Goal: Find specific page/section: Find specific page/section

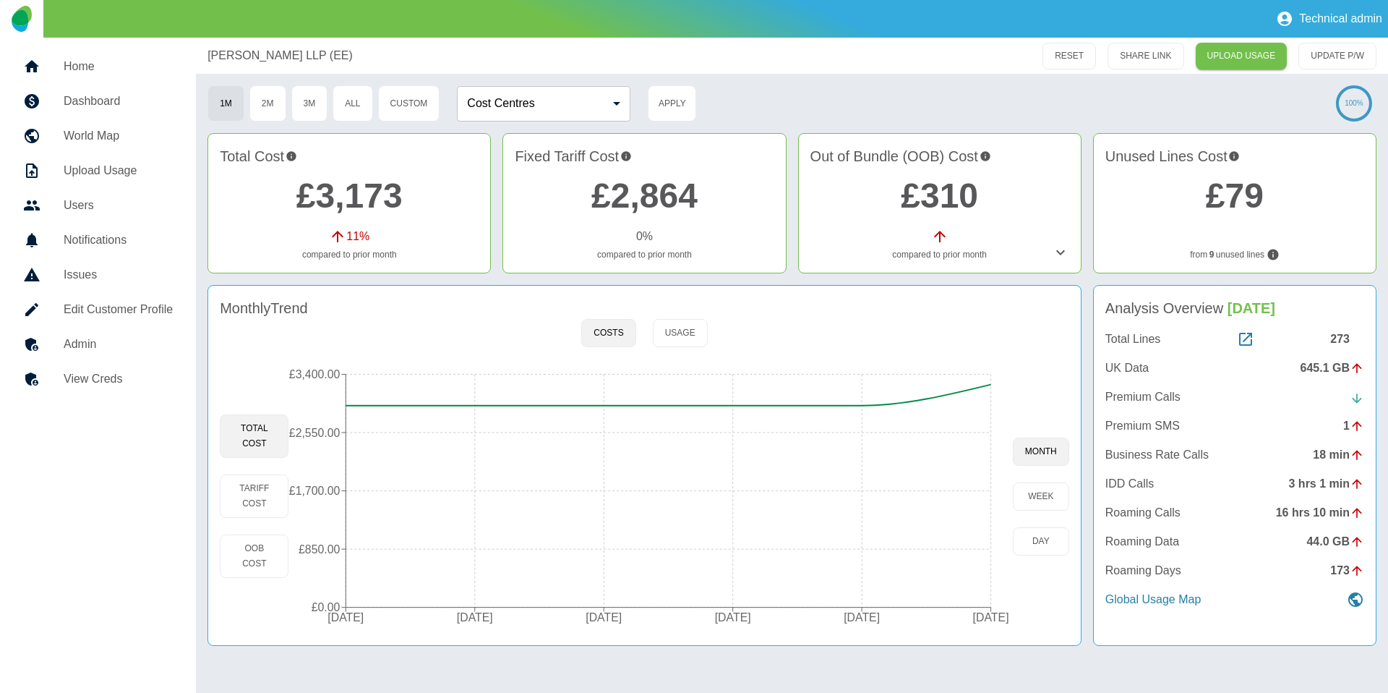
click at [147, 350] on h5 "Admin" at bounding box center [118, 344] width 109 height 17
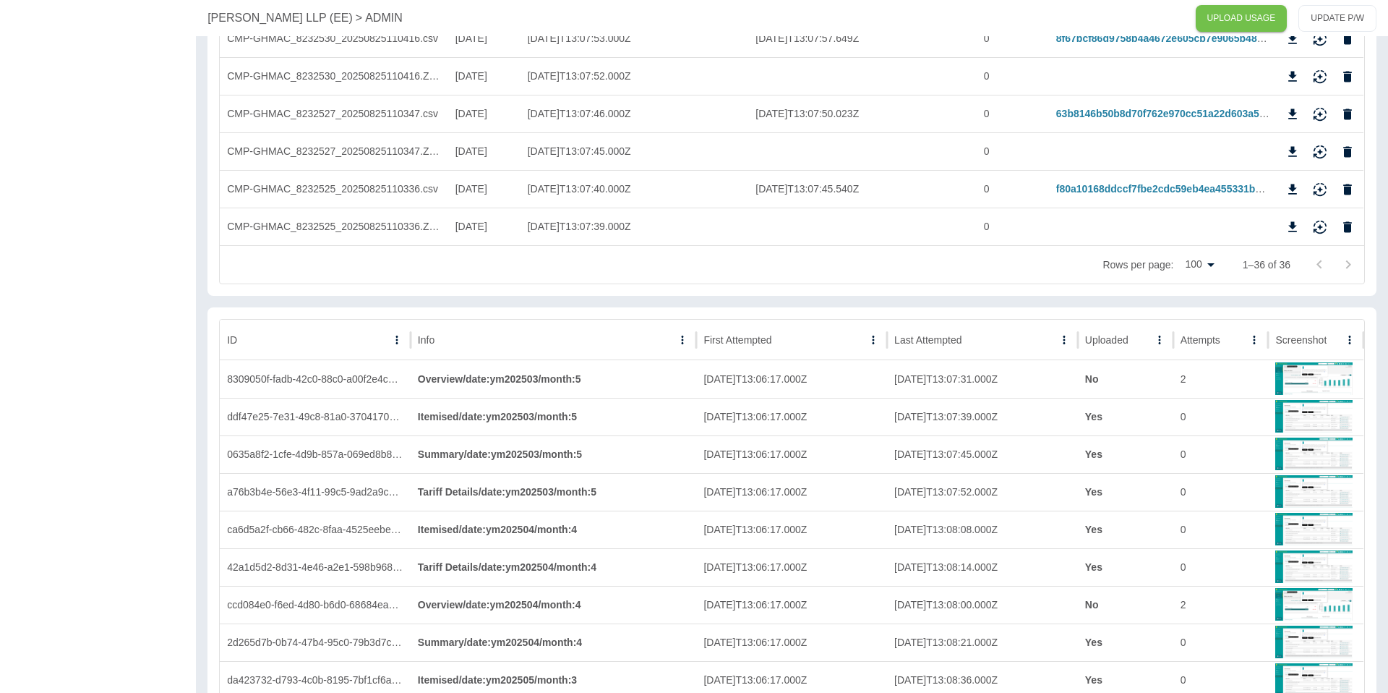
scroll to position [1388, 0]
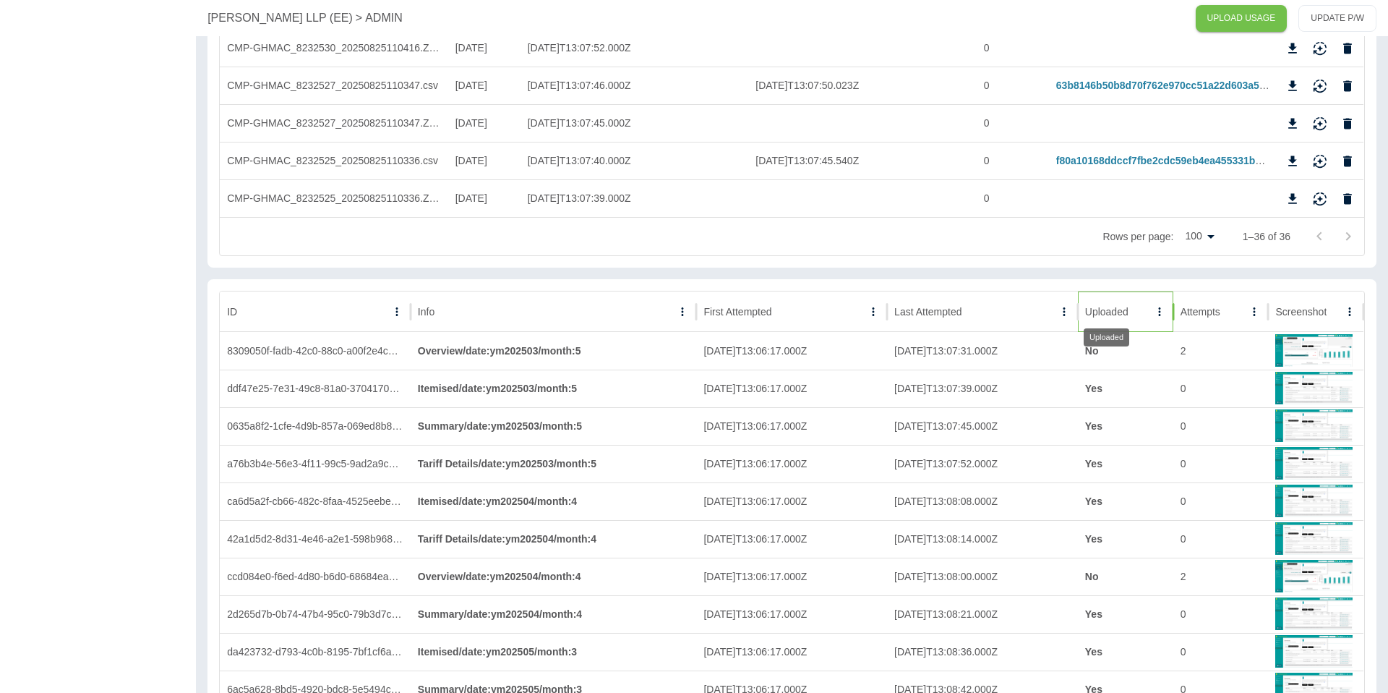
click at [1128, 306] on div "Uploaded" at bounding box center [1106, 312] width 43 height 12
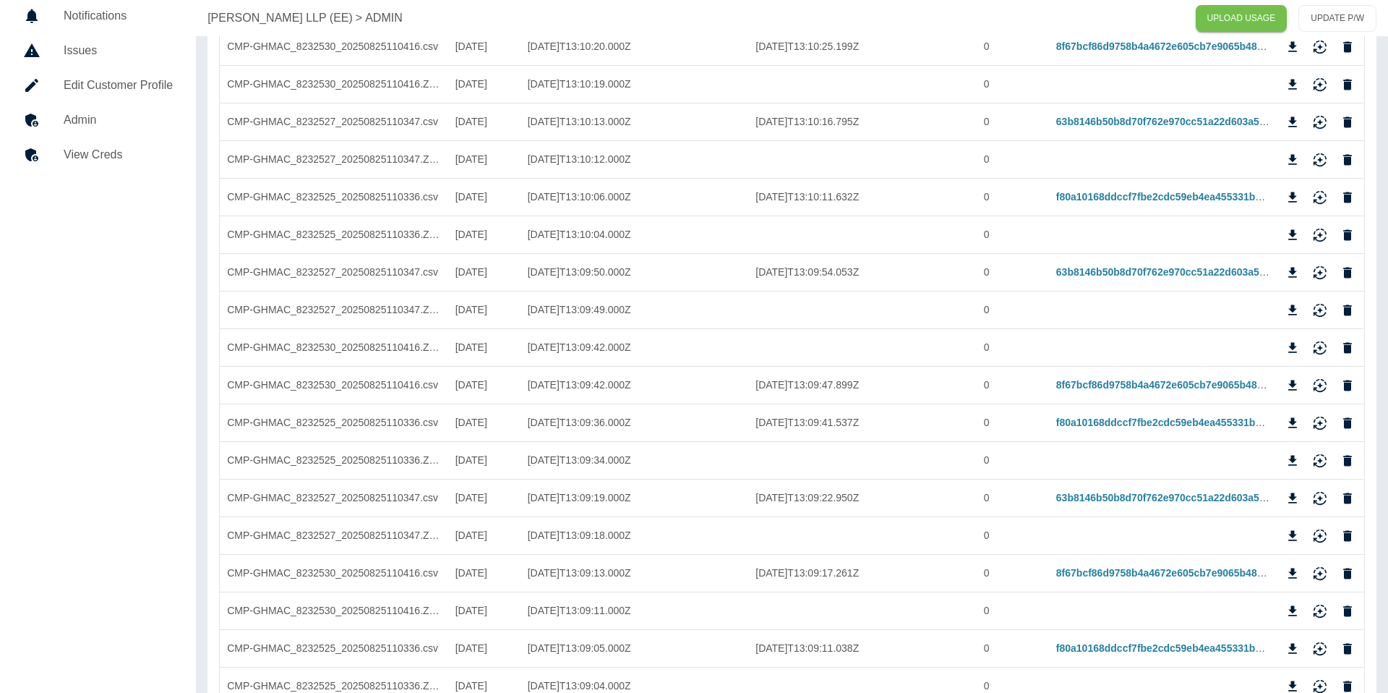
scroll to position [0, 0]
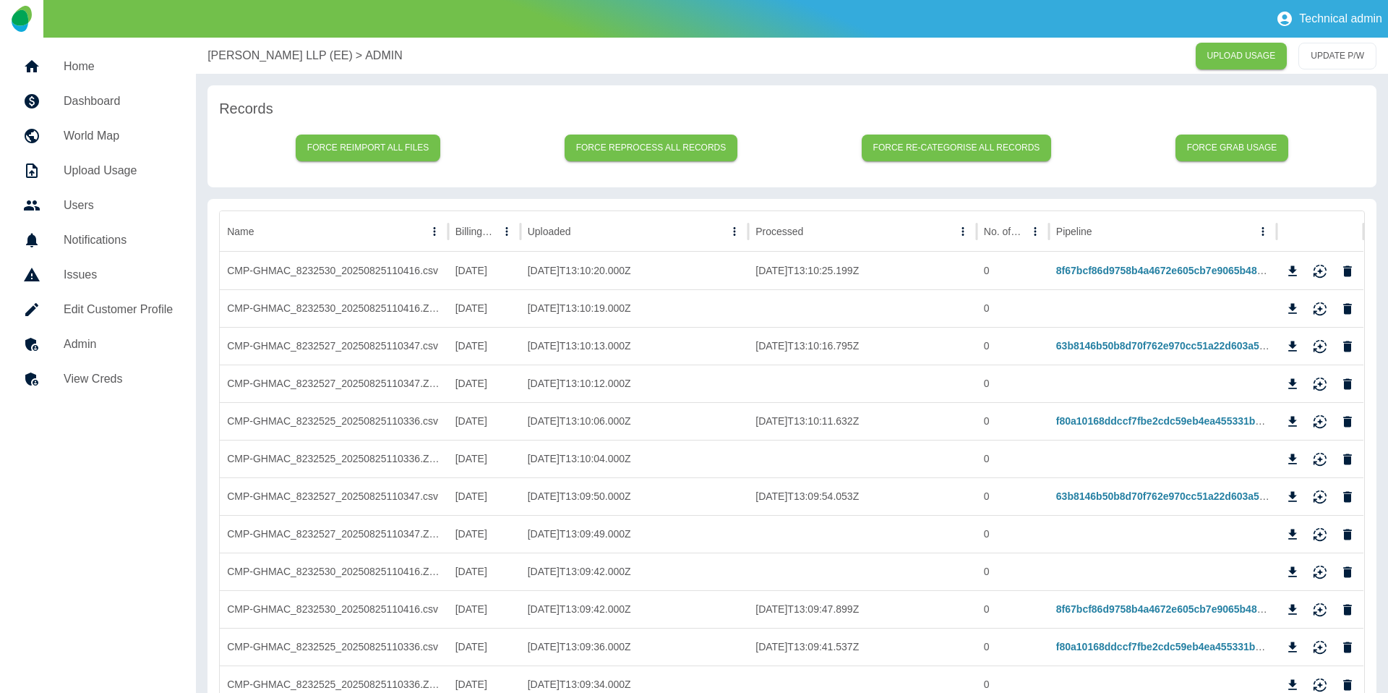
click at [236, 59] on p "Harper Macleod LLP (EE)" at bounding box center [280, 55] width 145 height 17
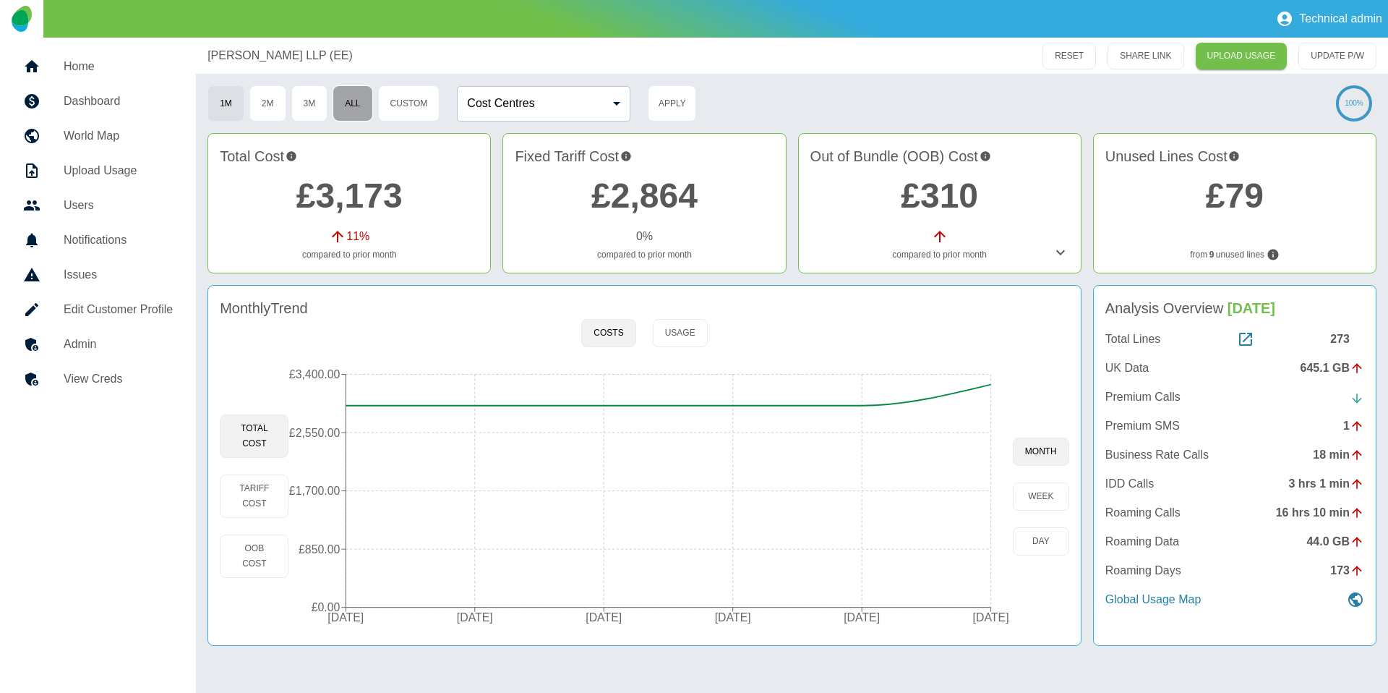
click at [362, 101] on button "All" at bounding box center [353, 103] width 40 height 36
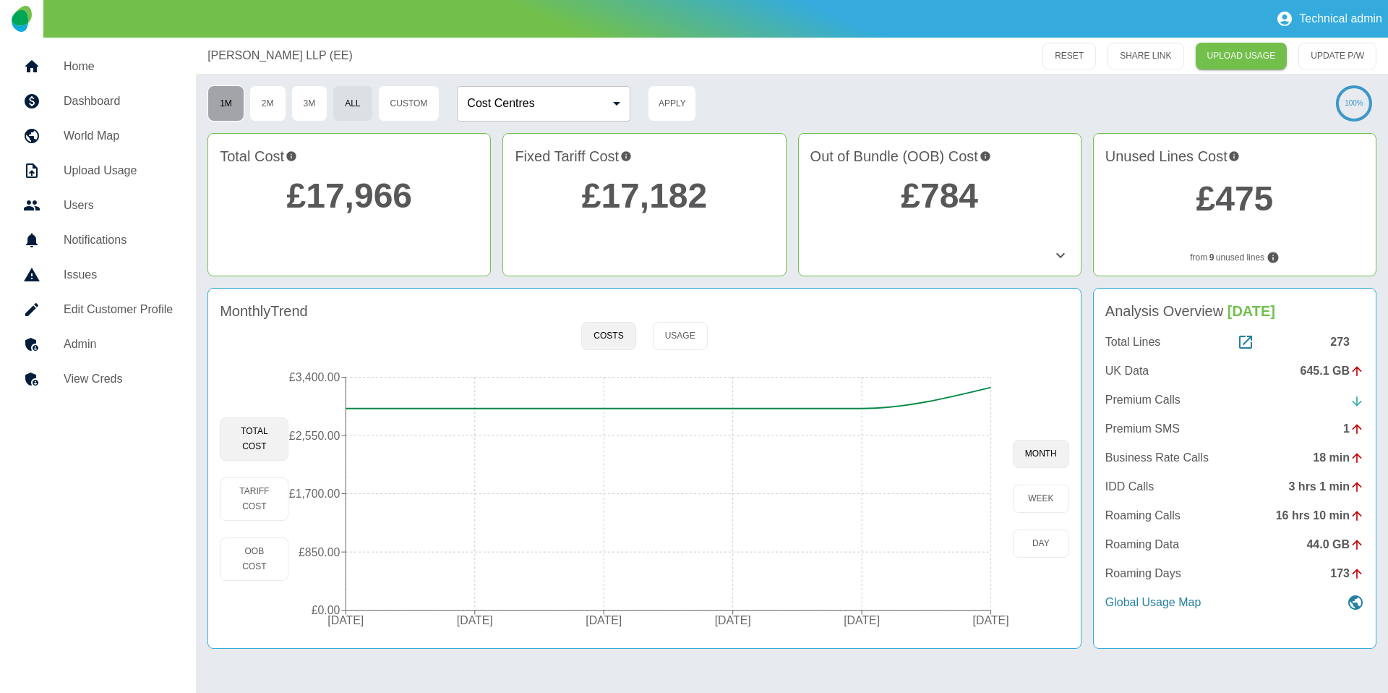
click at [241, 103] on button "1M" at bounding box center [226, 103] width 37 height 36
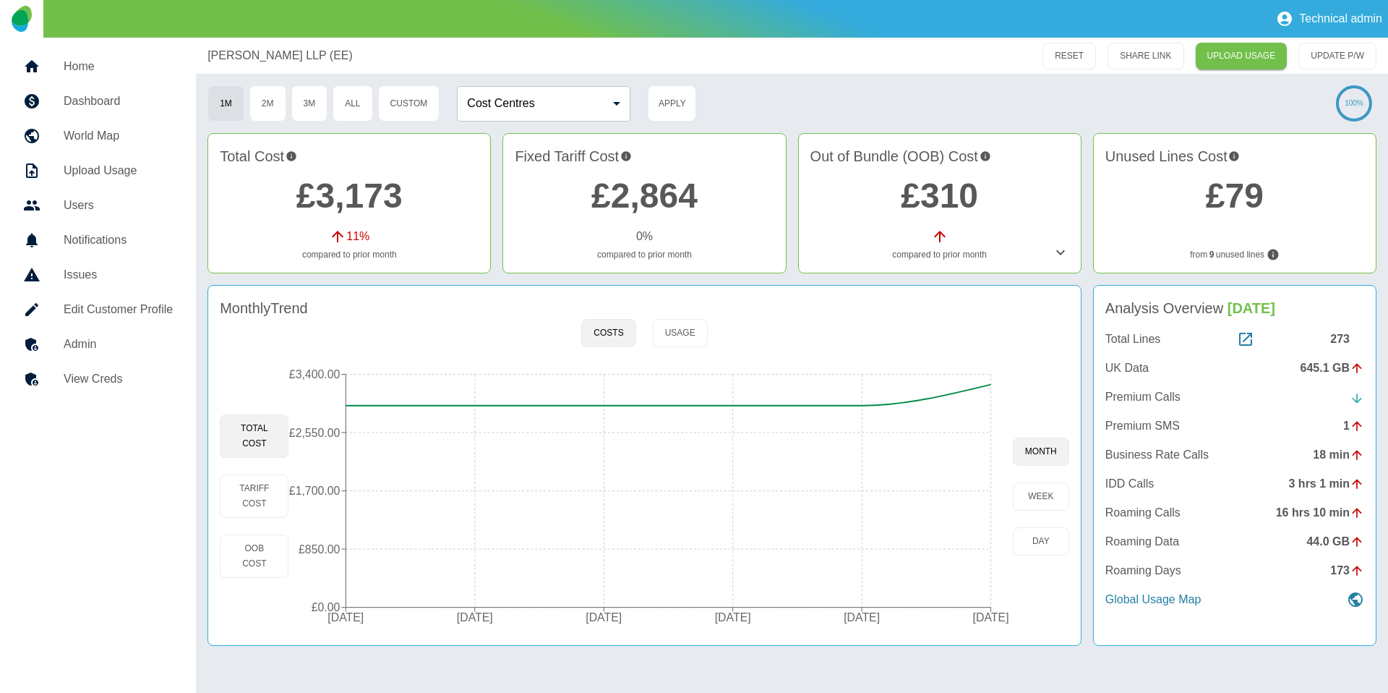
click at [113, 336] on h5 "Admin" at bounding box center [118, 344] width 109 height 17
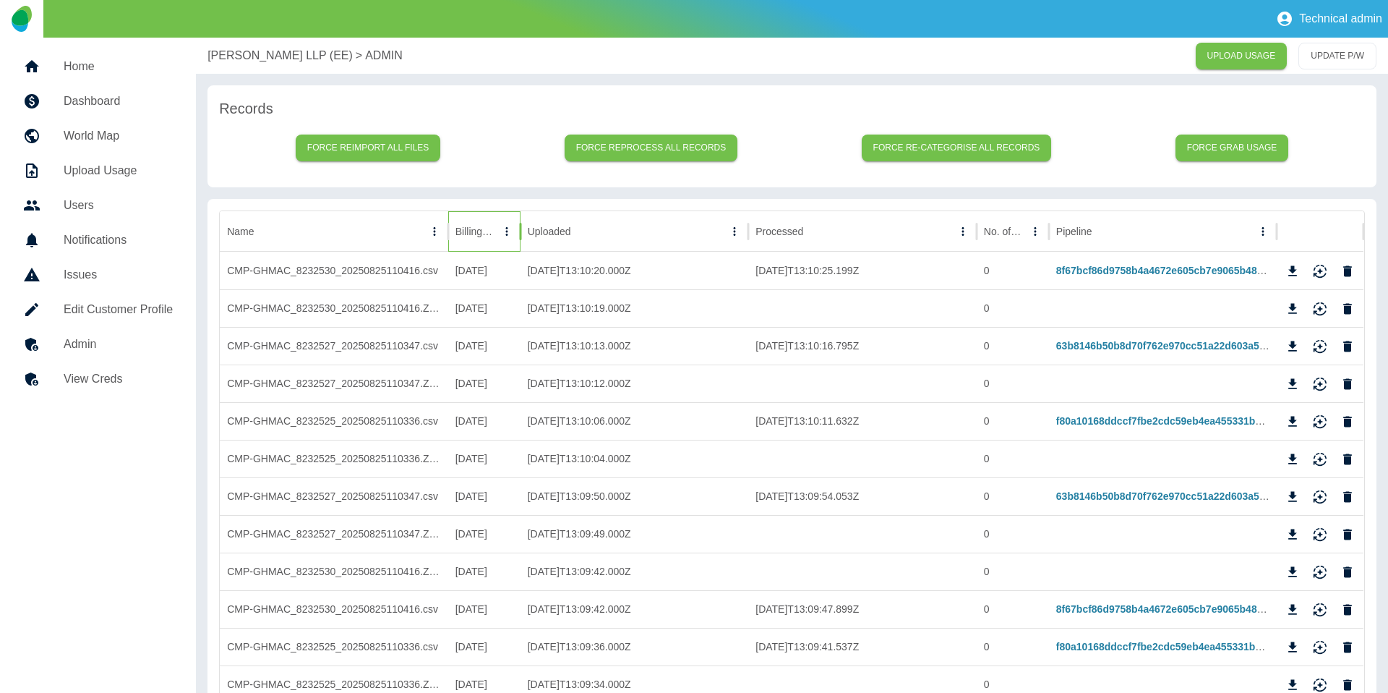
click at [497, 226] on div at bounding box center [497, 231] width 0 height 20
click at [480, 227] on icon "Sort" at bounding box center [486, 231] width 13 height 13
click at [242, 47] on p "Harper Macleod LLP (EE)" at bounding box center [280, 55] width 145 height 17
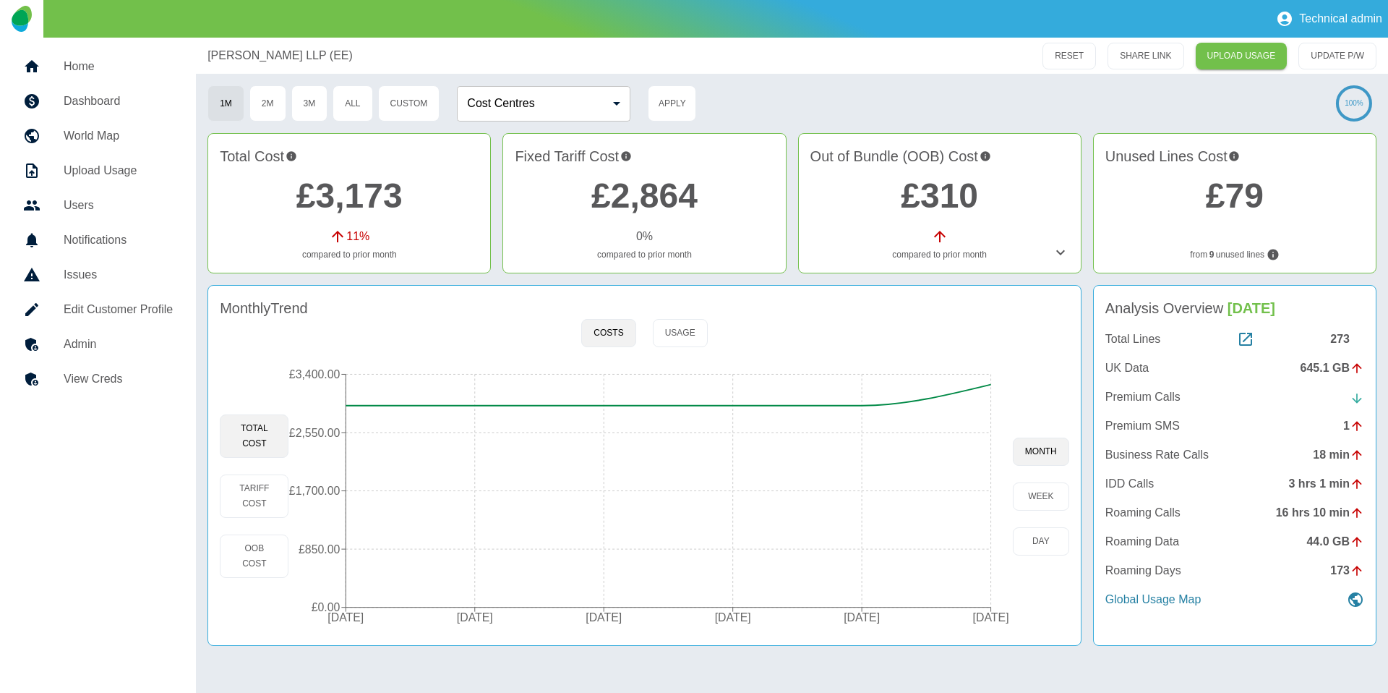
click at [95, 339] on h5 "Admin" at bounding box center [118, 344] width 109 height 17
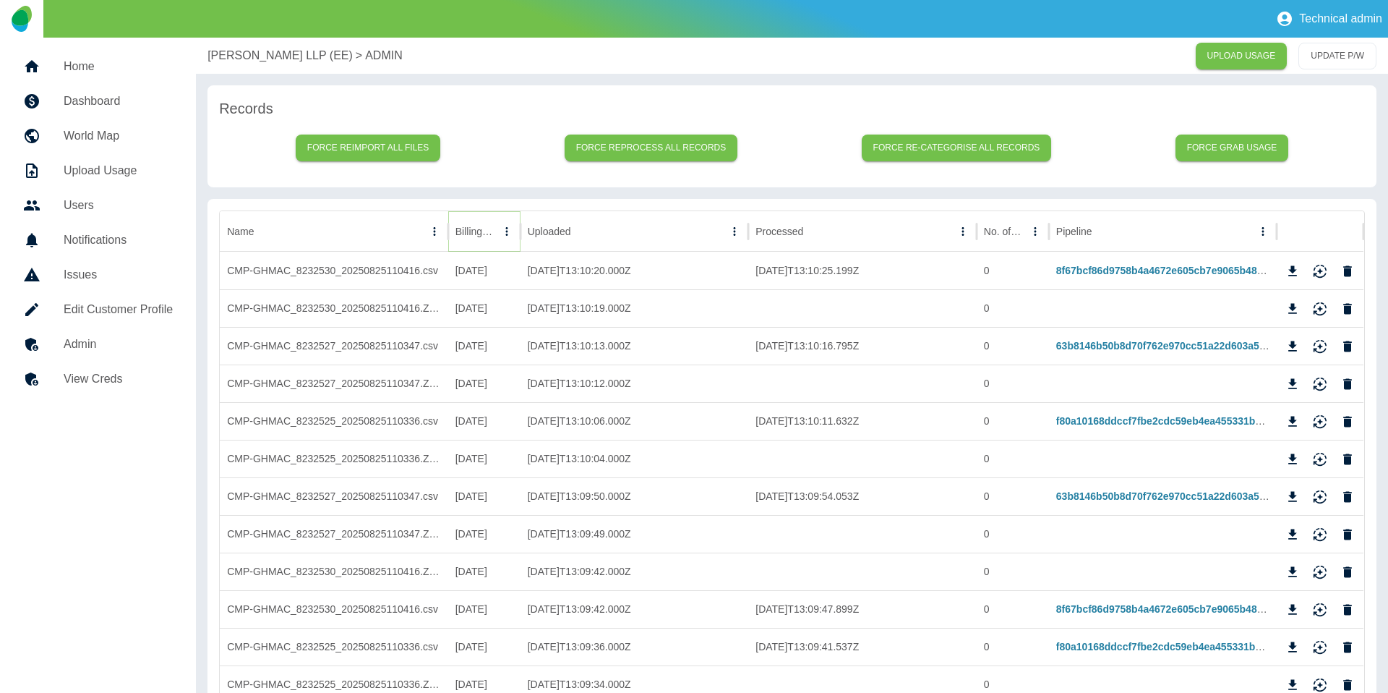
click at [500, 236] on icon "Sort" at bounding box center [506, 231] width 13 height 13
click at [242, 64] on p "[PERSON_NAME] LLP (EE)" at bounding box center [280, 55] width 145 height 17
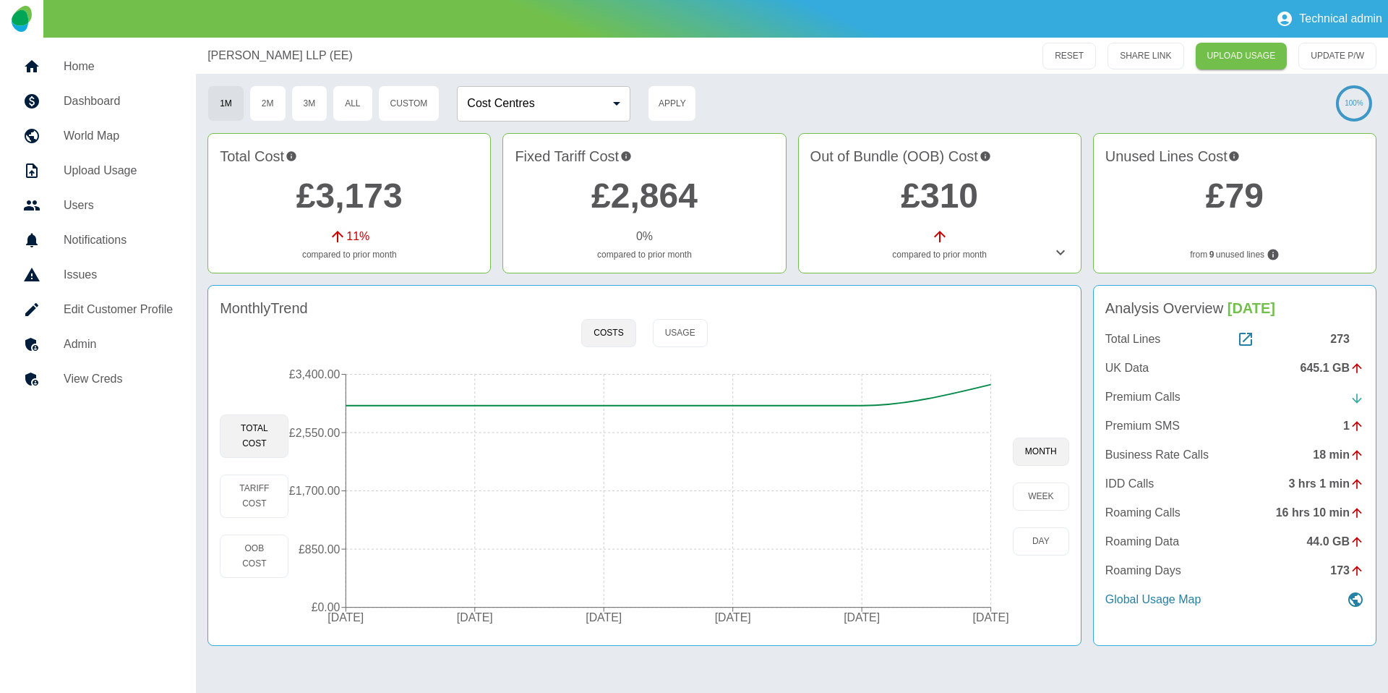
click at [118, 349] on h5 "Admin" at bounding box center [118, 344] width 109 height 17
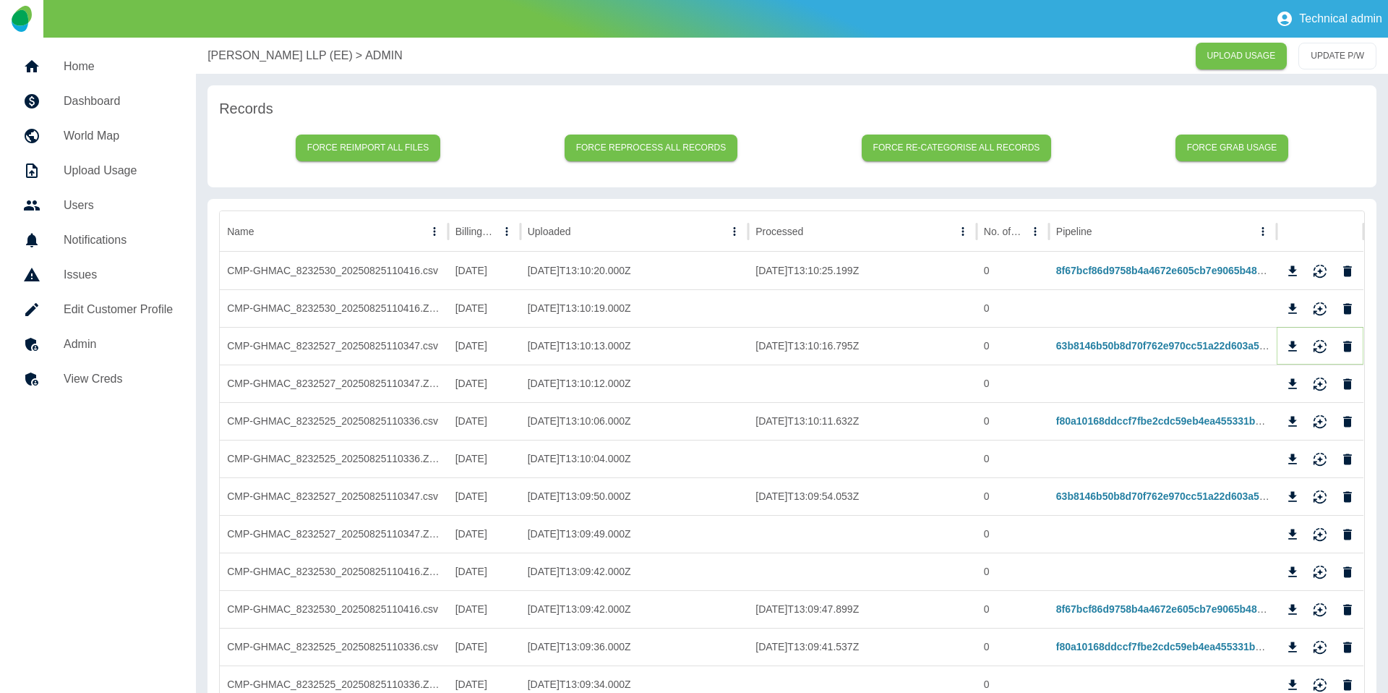
click at [1291, 350] on icon "Download" at bounding box center [1293, 346] width 9 height 10
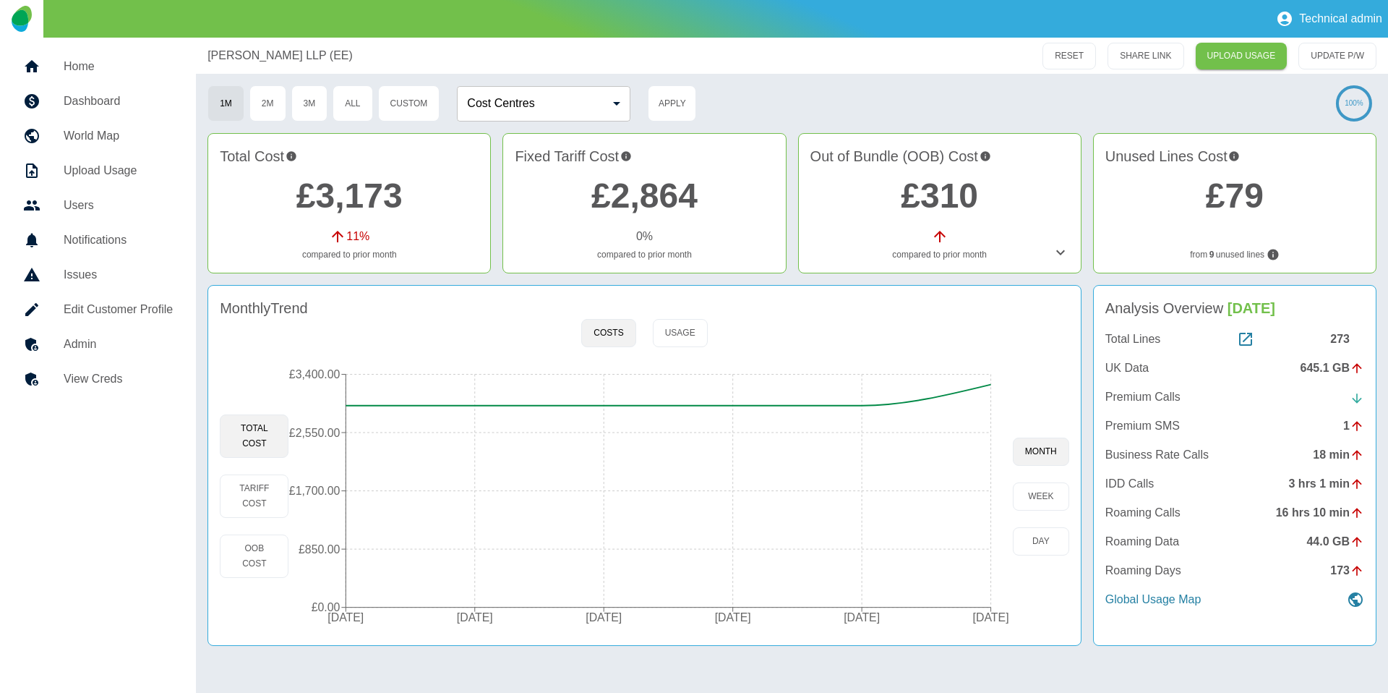
click at [1062, 251] on icon at bounding box center [1060, 252] width 17 height 17
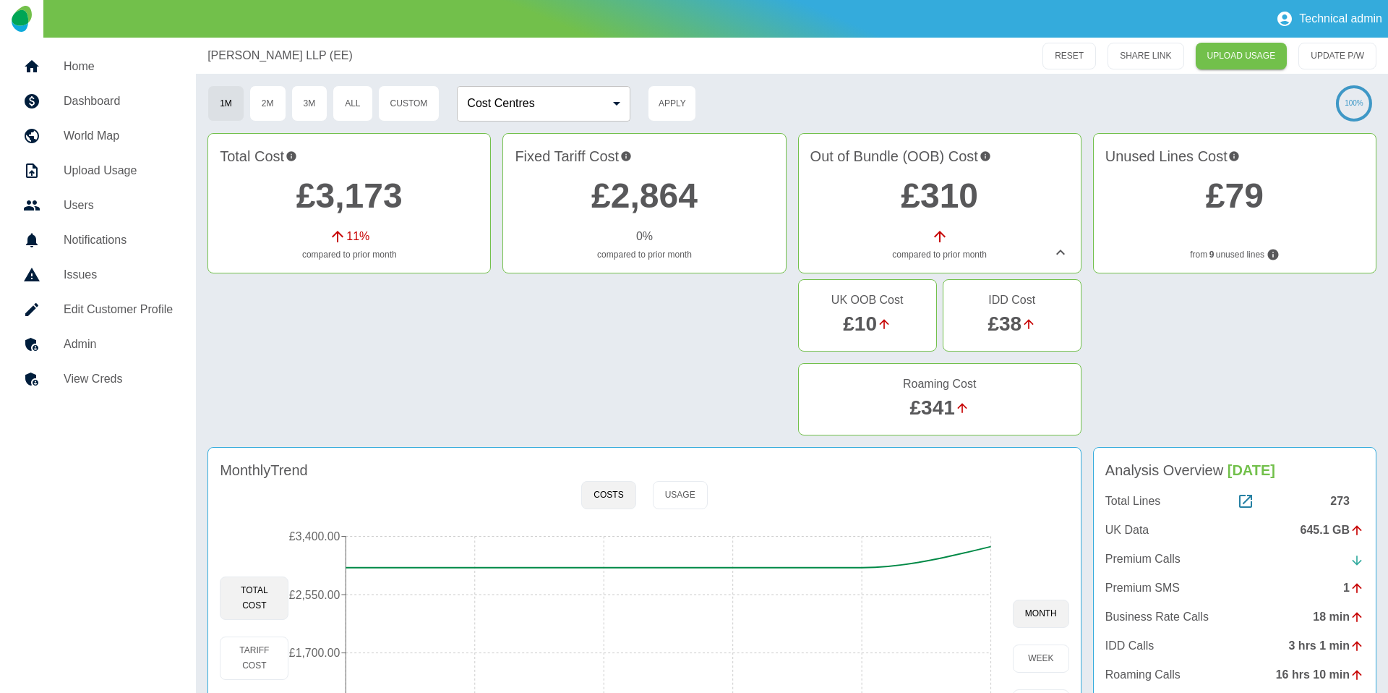
click at [141, 343] on h5 "Admin" at bounding box center [118, 344] width 109 height 17
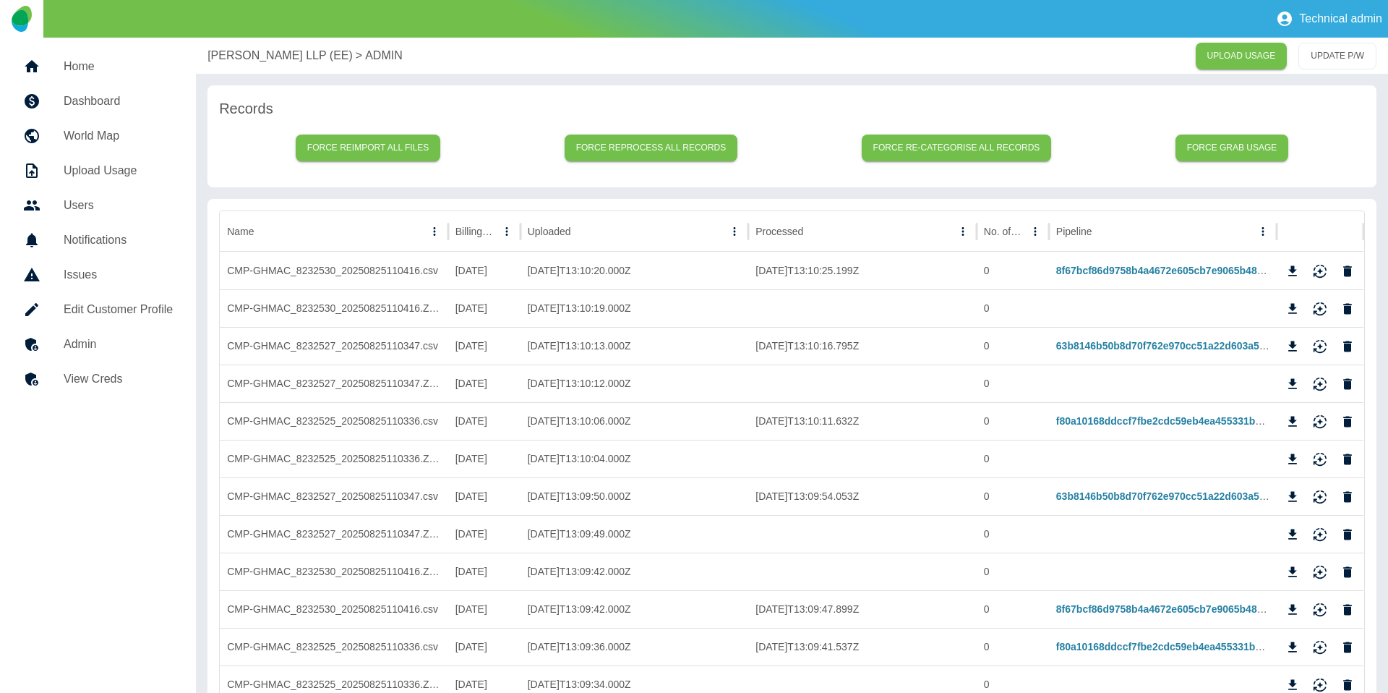
click at [74, 59] on h5 "Home" at bounding box center [118, 66] width 109 height 17
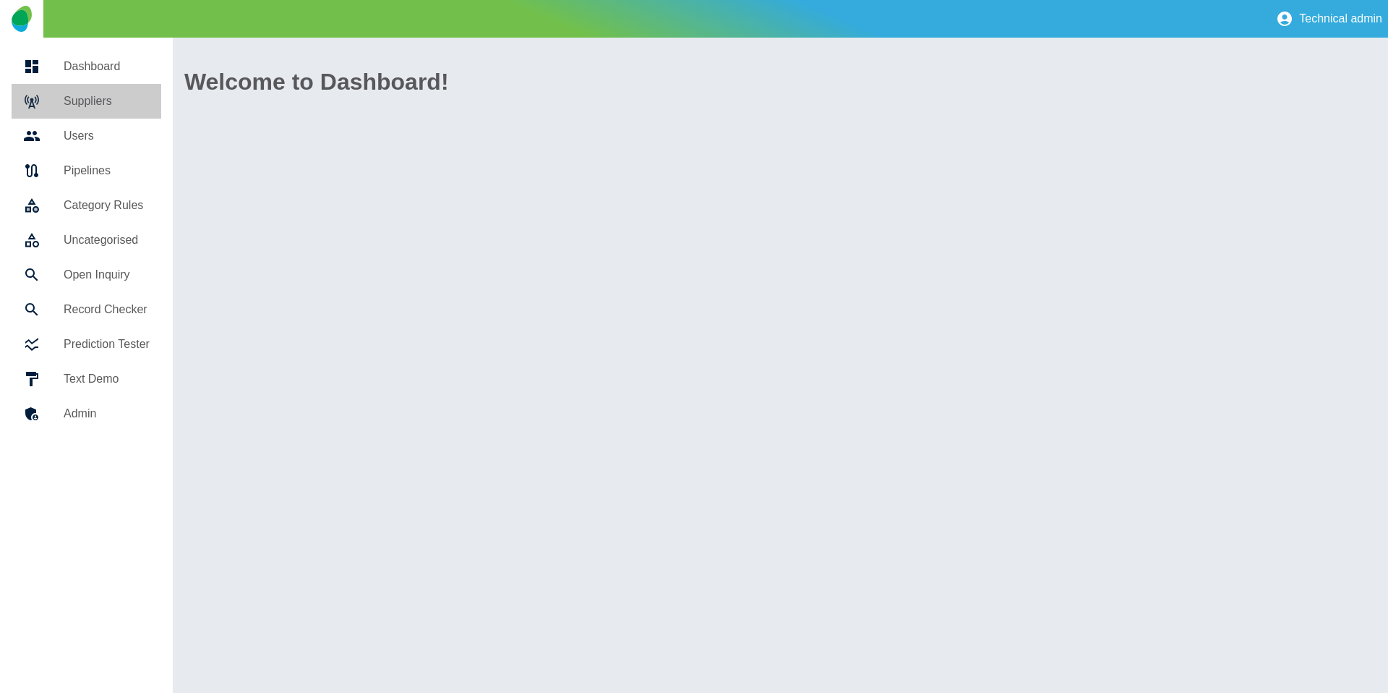
click at [74, 97] on h5 "Suppliers" at bounding box center [107, 101] width 86 height 17
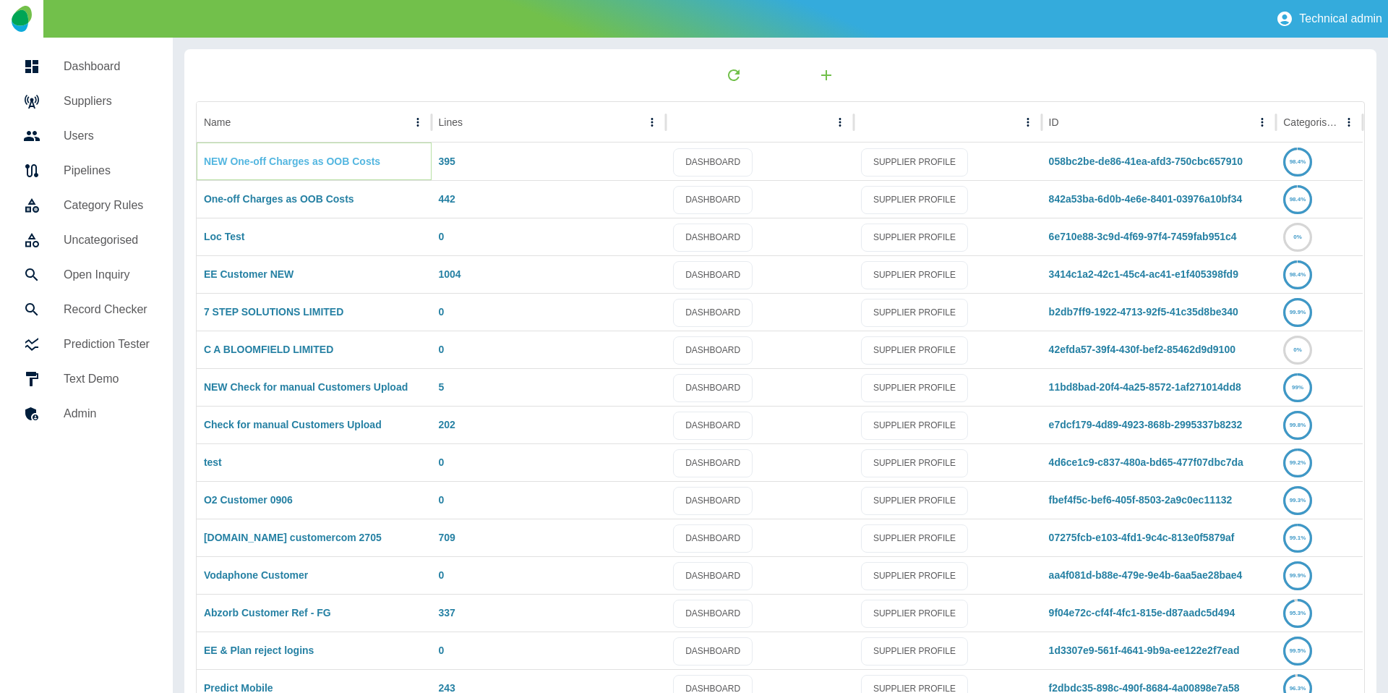
click at [273, 161] on link "NEW One-off Charges as OOB Costs" at bounding box center [292, 161] width 176 height 12
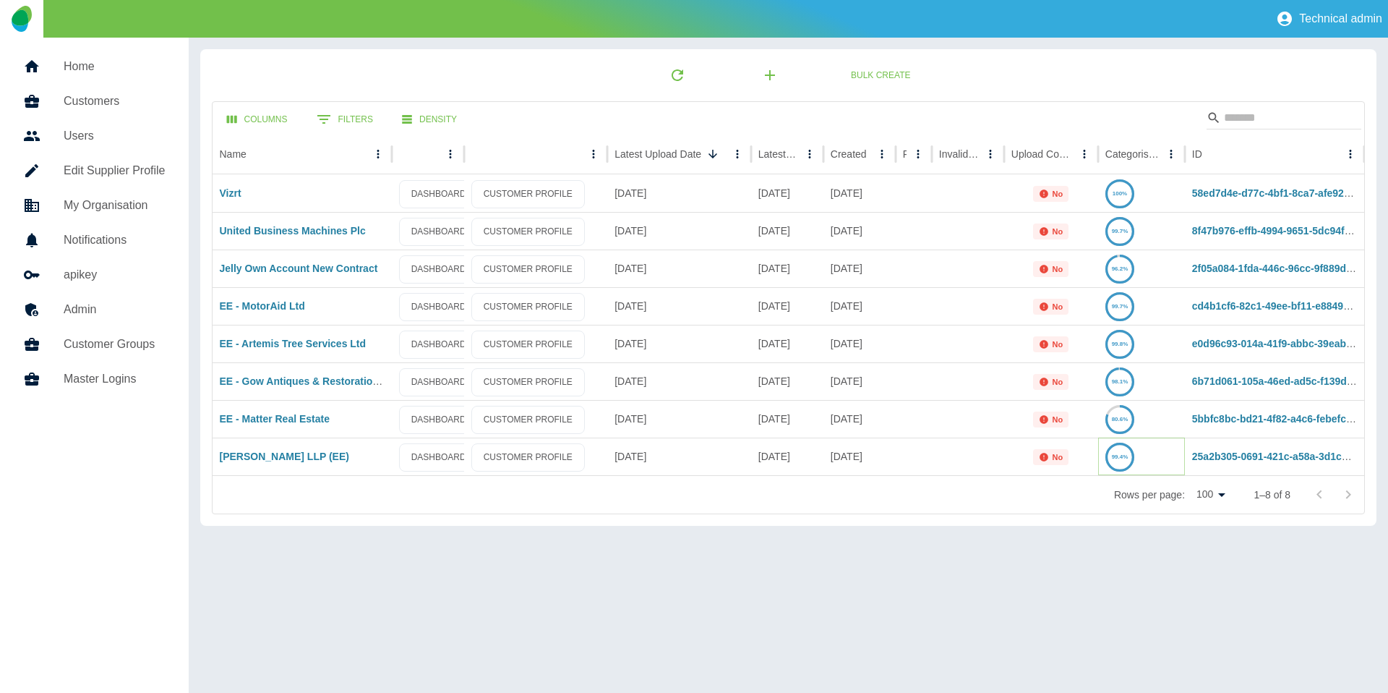
click at [1122, 458] on text "99.4%" at bounding box center [1120, 456] width 17 height 7
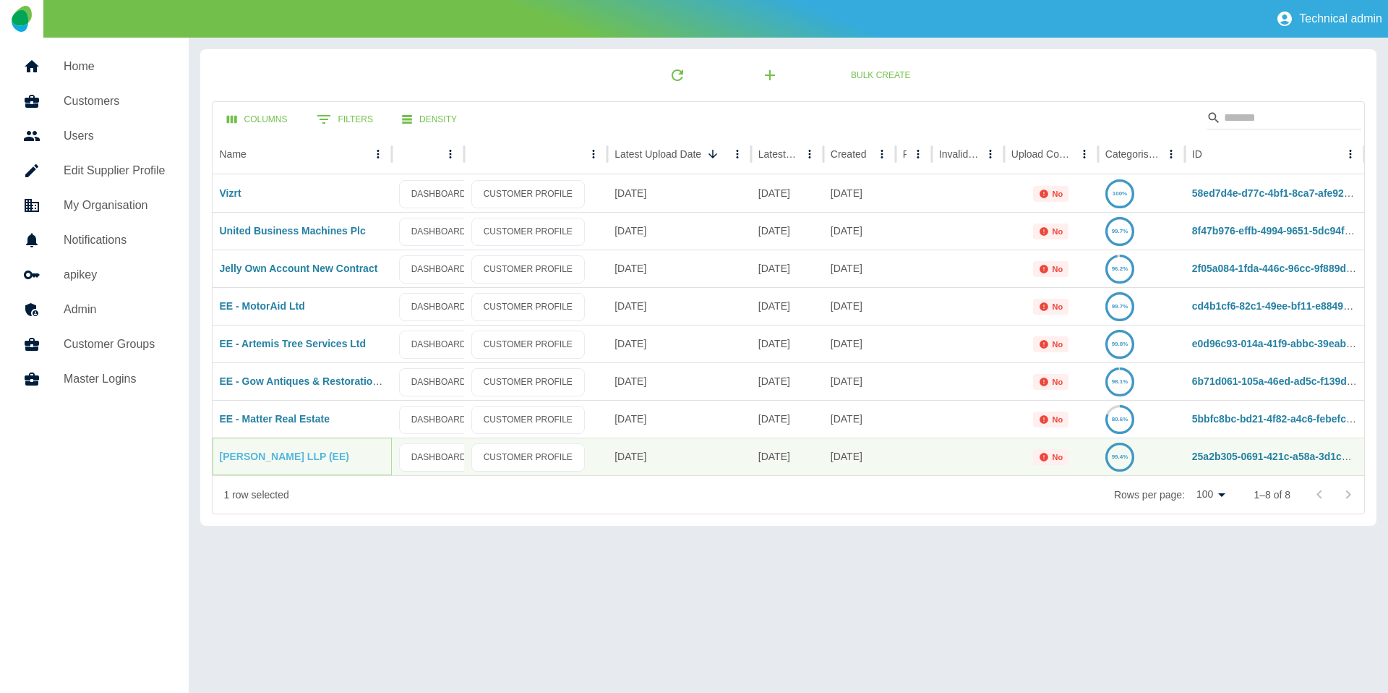
click at [277, 455] on link "[PERSON_NAME] LLP (EE)" at bounding box center [284, 457] width 129 height 12
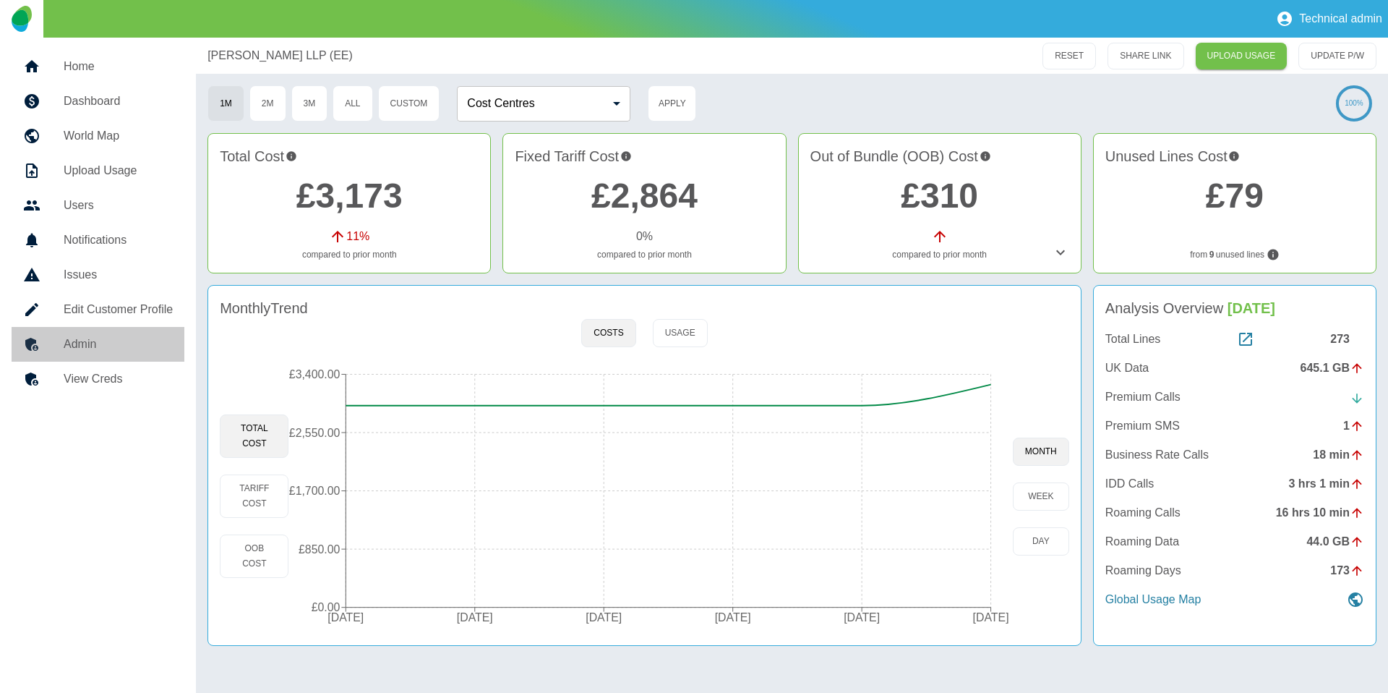
click at [59, 355] on link "Admin" at bounding box center [98, 344] width 173 height 35
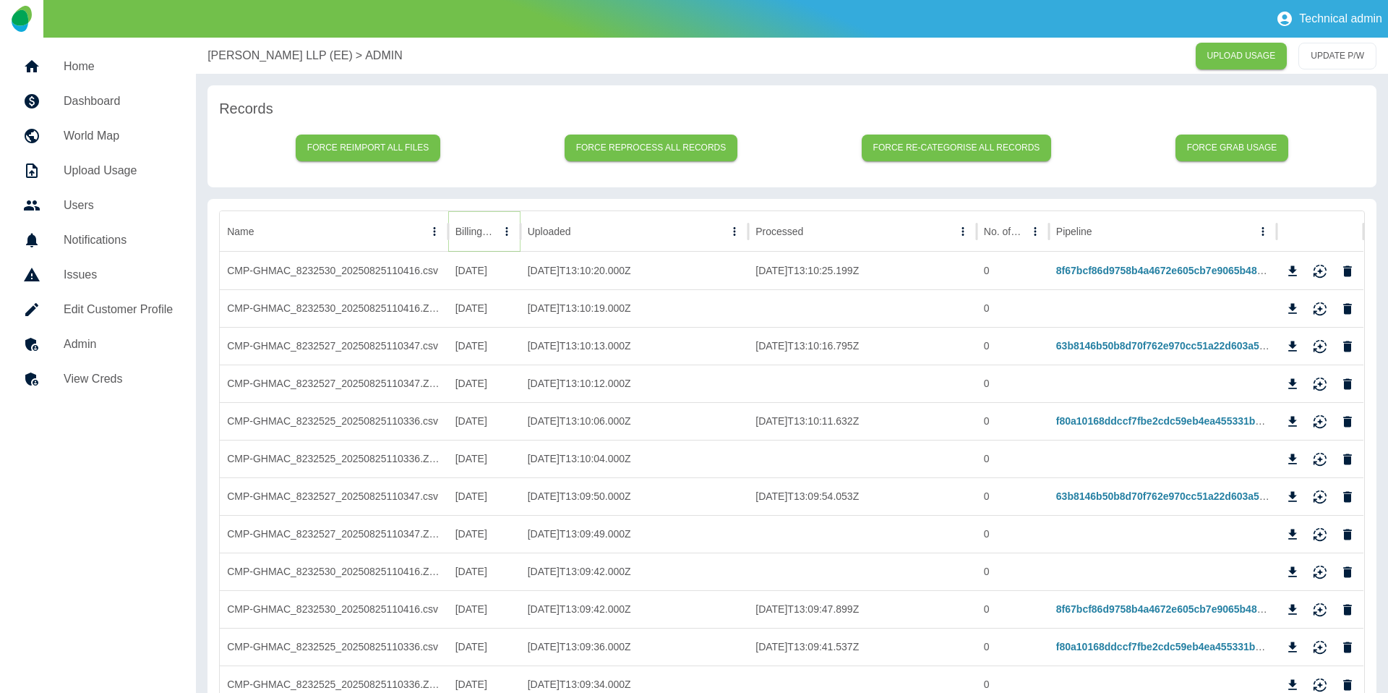
click at [500, 236] on icon "Sort" at bounding box center [506, 231] width 13 height 13
click at [487, 236] on icon "Sort" at bounding box center [486, 231] width 13 height 13
click at [1291, 268] on icon "Download" at bounding box center [1293, 271] width 14 height 14
click at [254, 59] on p "Harper Macleod LLP (EE)" at bounding box center [280, 55] width 145 height 17
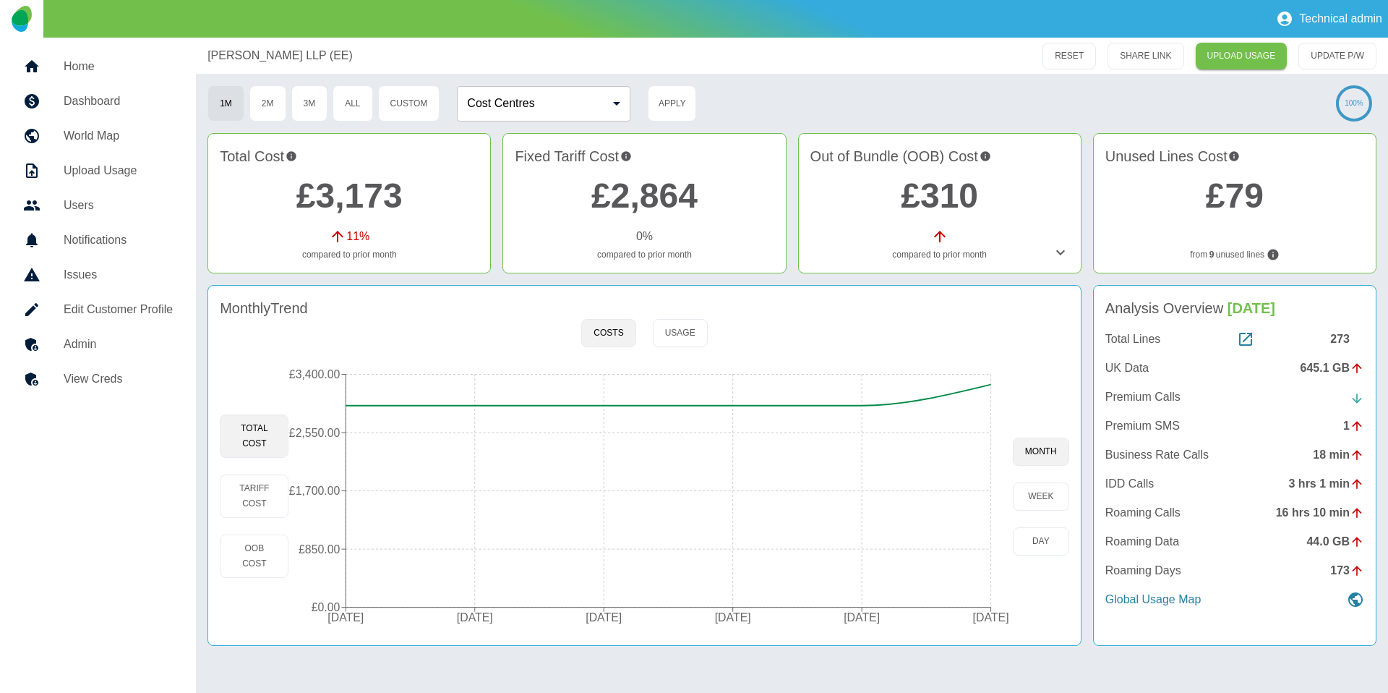
click at [359, 195] on link "£3,173" at bounding box center [350, 195] width 106 height 38
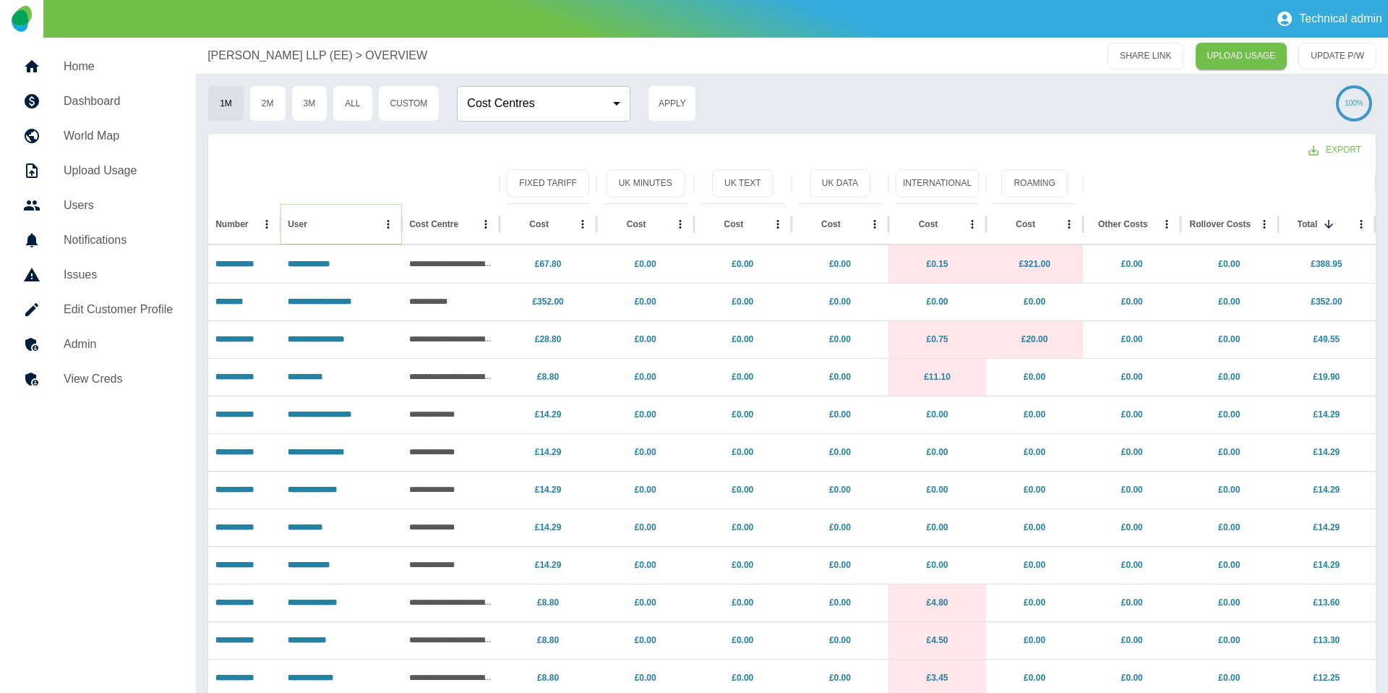
click at [391, 224] on icon "User column menu" at bounding box center [388, 224] width 13 height 13
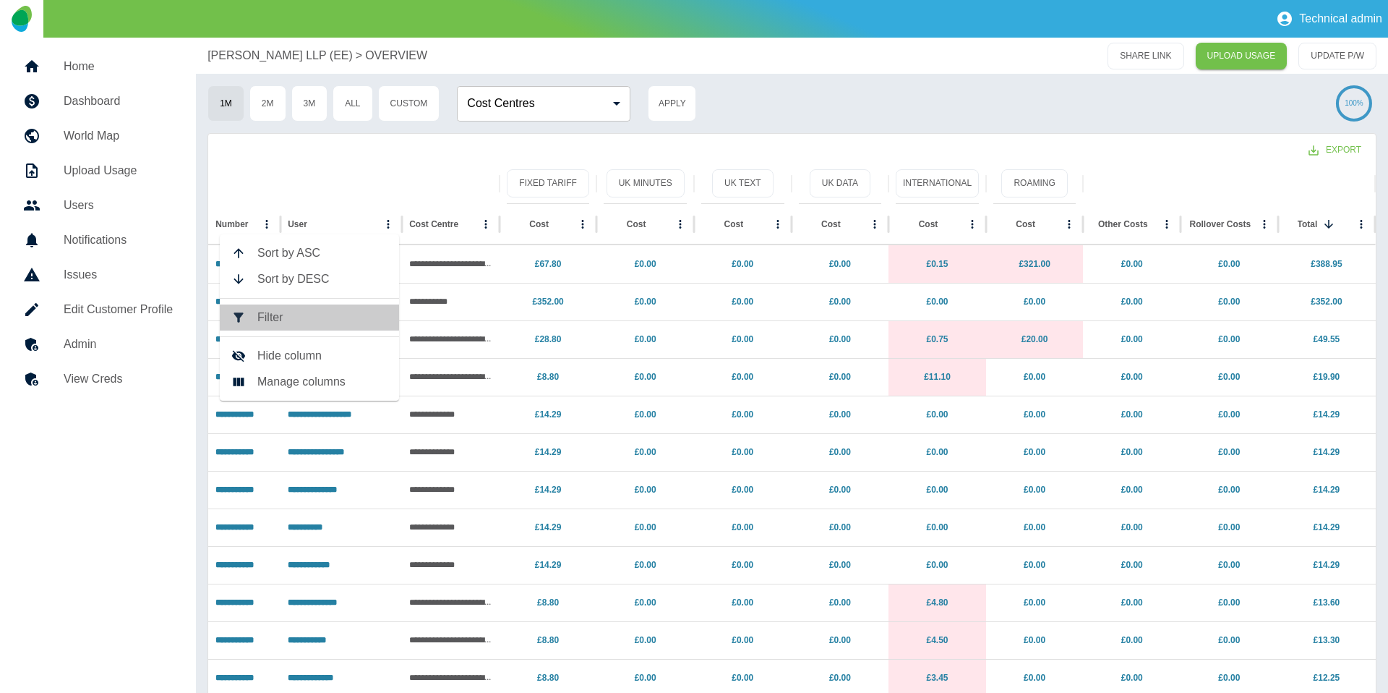
click at [322, 310] on span "Filter" at bounding box center [322, 317] width 130 height 17
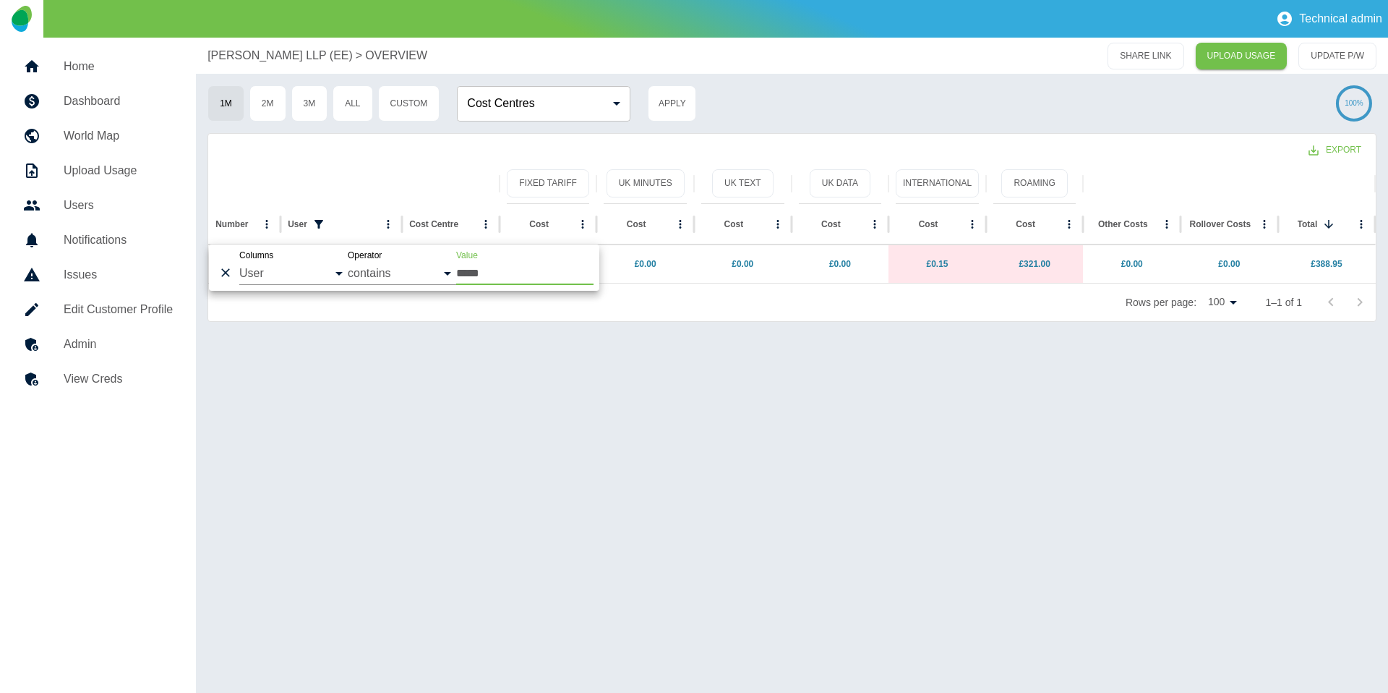
type input "*****"
click at [401, 153] on div "Export" at bounding box center [792, 149] width 1168 height 30
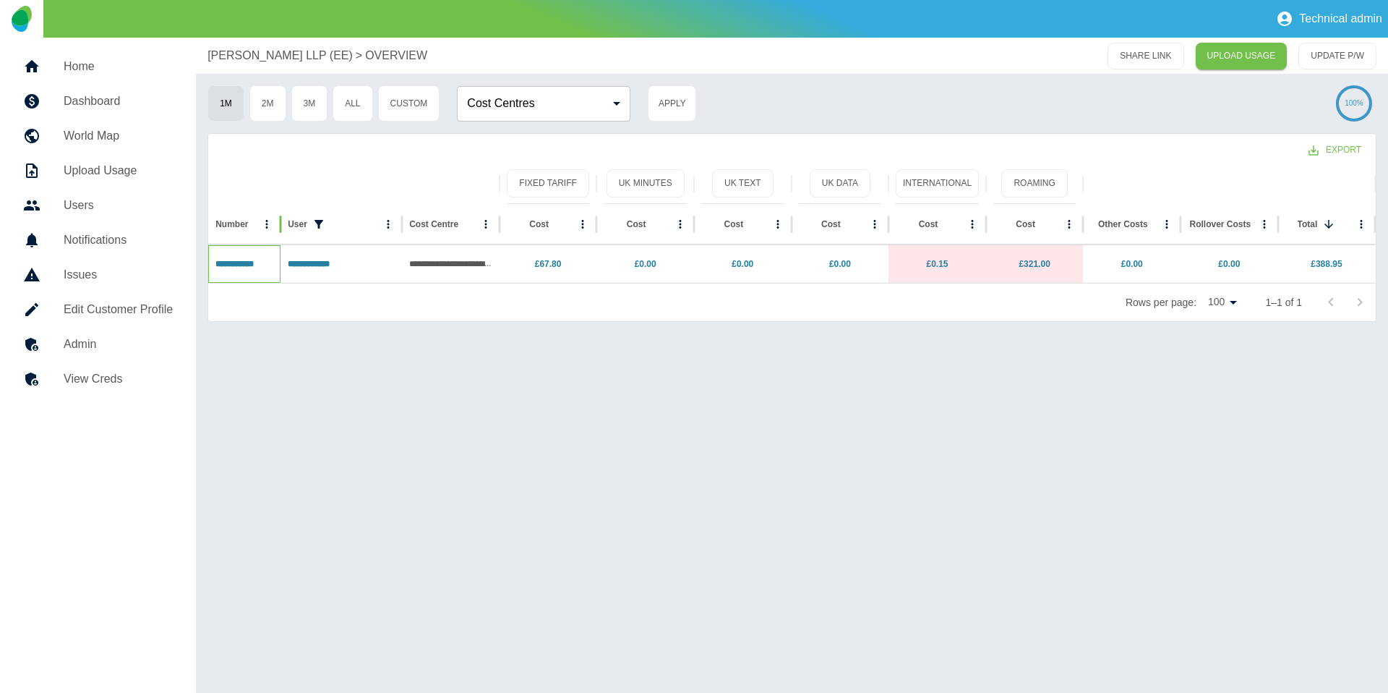
click at [244, 255] on p "**********" at bounding box center [245, 264] width 58 height 37
click at [254, 265] on link "**********" at bounding box center [235, 264] width 38 height 9
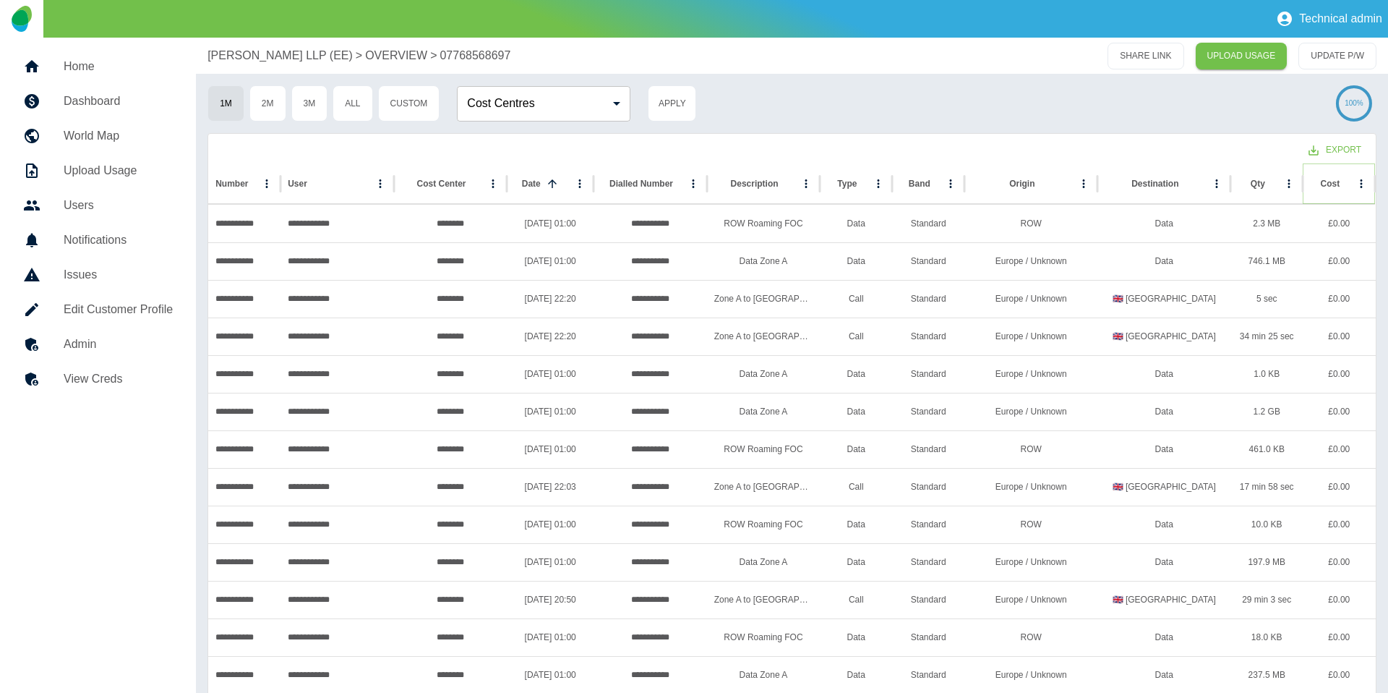
click at [1345, 188] on icon "Sort" at bounding box center [1351, 183] width 13 height 13
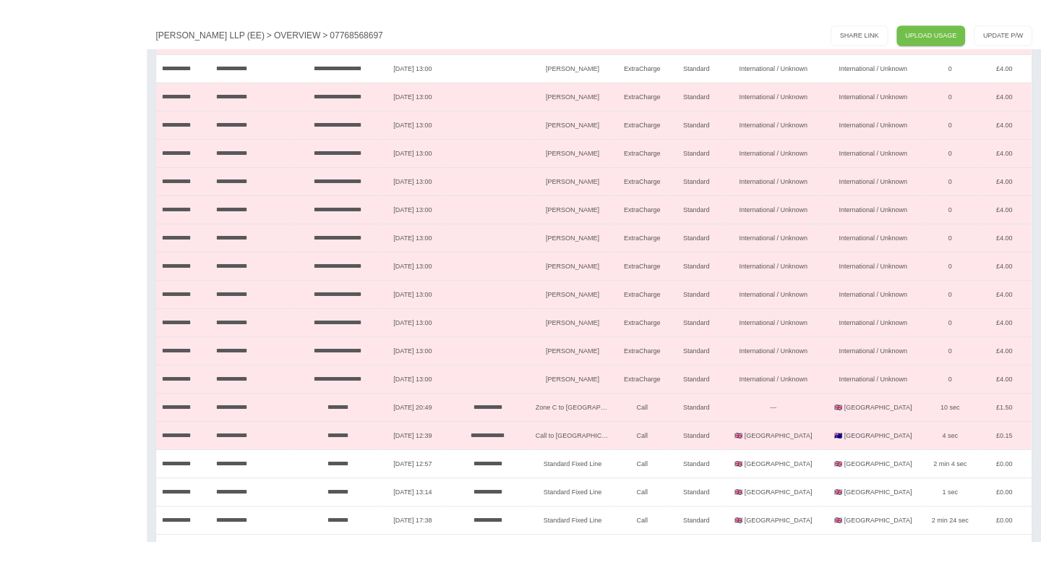
scroll to position [527, 0]
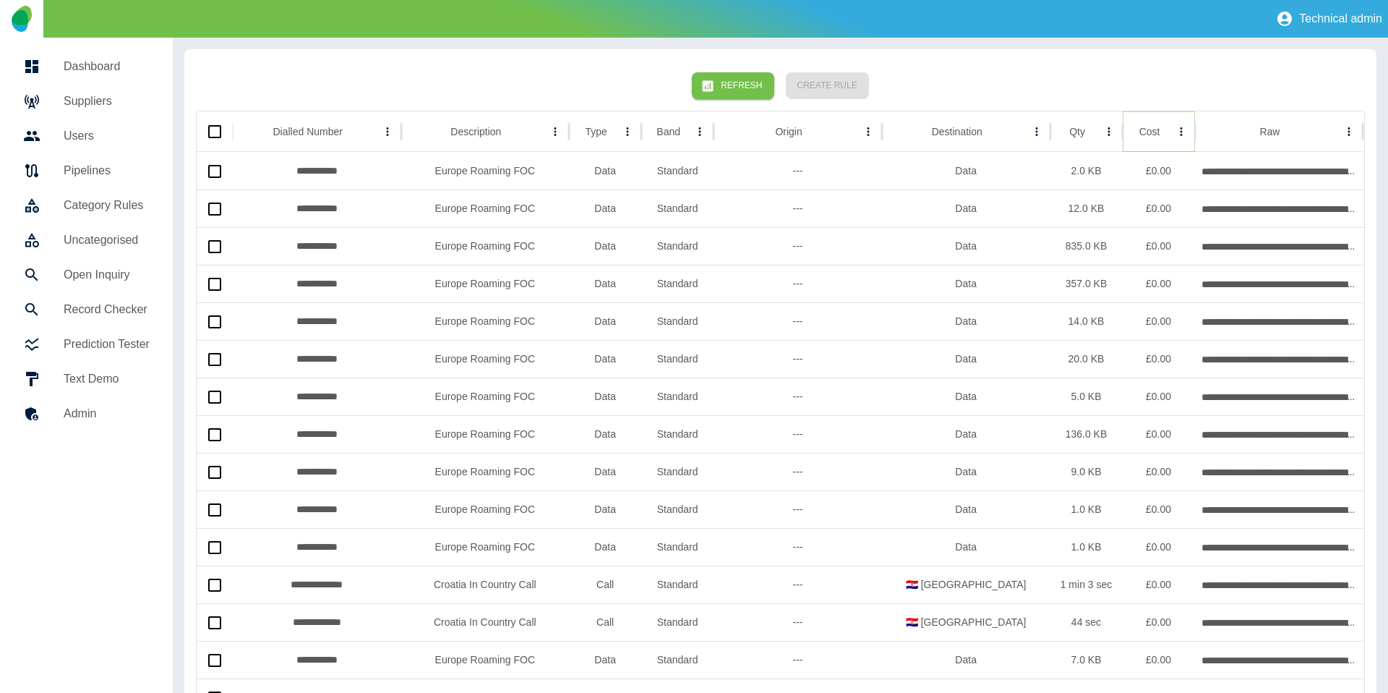
click at [1165, 135] on icon "Sort" at bounding box center [1171, 131] width 13 height 13
click at [1155, 135] on icon "Sort" at bounding box center [1161, 131] width 13 height 13
